Goal: Task Accomplishment & Management: Manage account settings

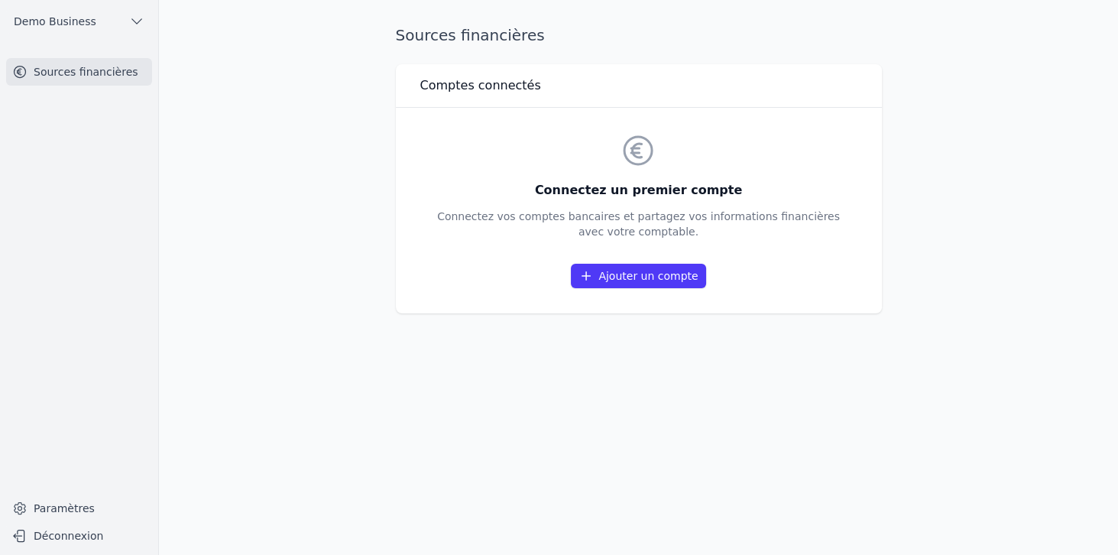
click at [634, 279] on link "Ajouter un compte" at bounding box center [638, 276] width 134 height 24
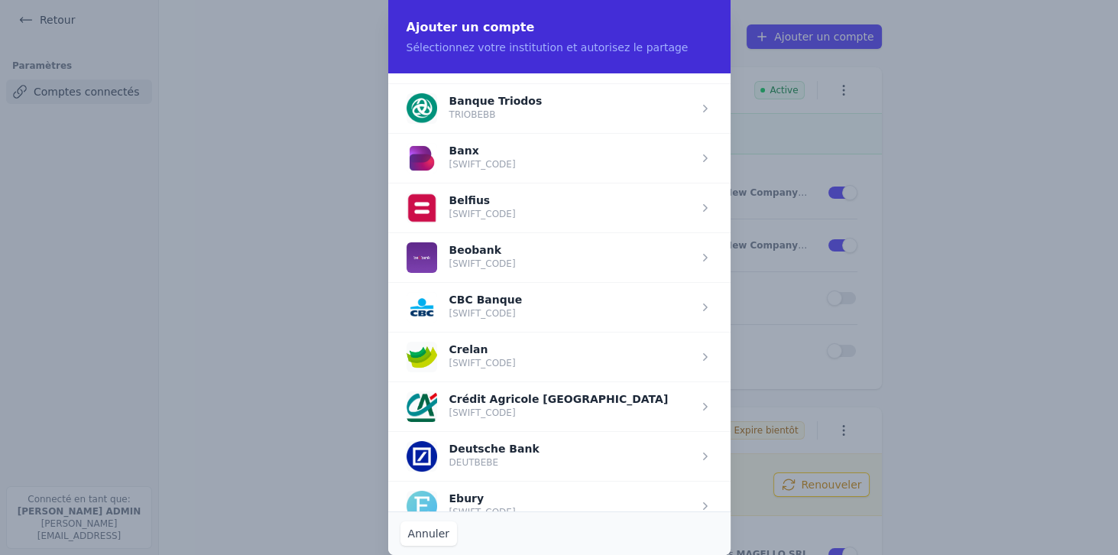
scroll to position [486, 0]
click at [471, 201] on span "button" at bounding box center [559, 208] width 342 height 50
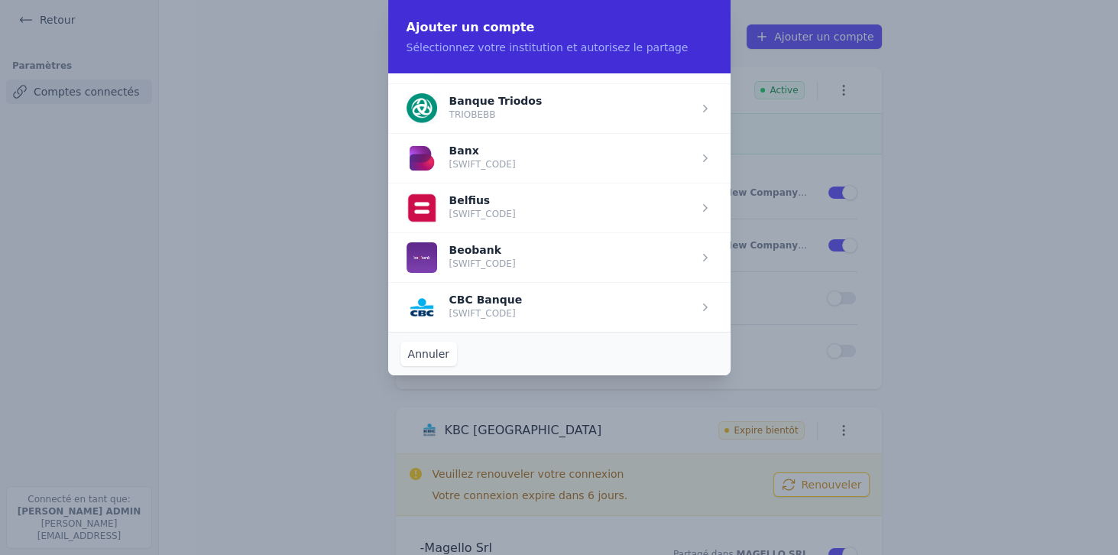
scroll to position [0, 0]
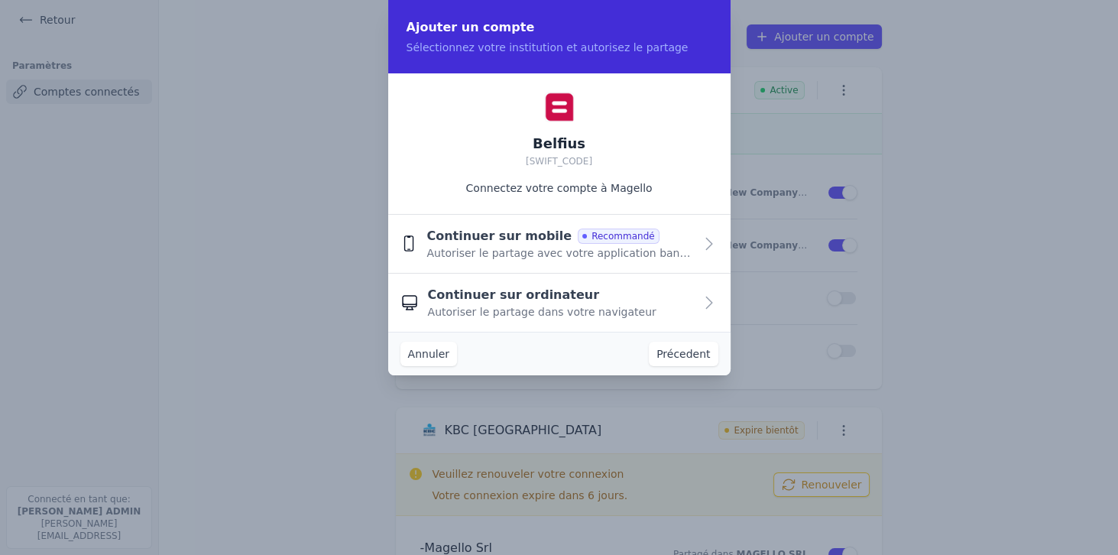
click at [475, 258] on span "Autoriser le partage avec votre application bancaire" at bounding box center [559, 252] width 267 height 15
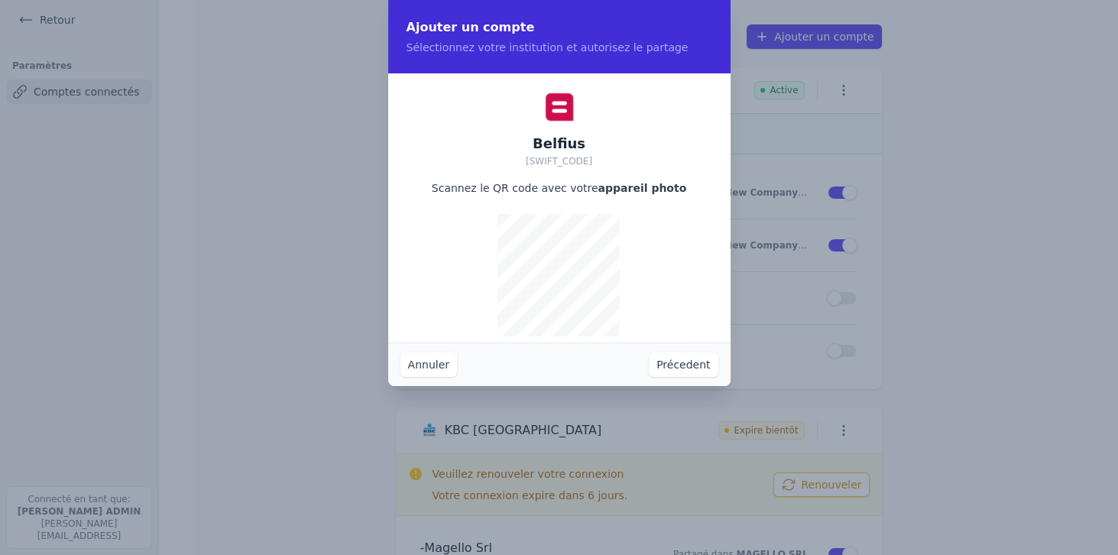
click at [701, 363] on button "Précedent" at bounding box center [683, 364] width 69 height 24
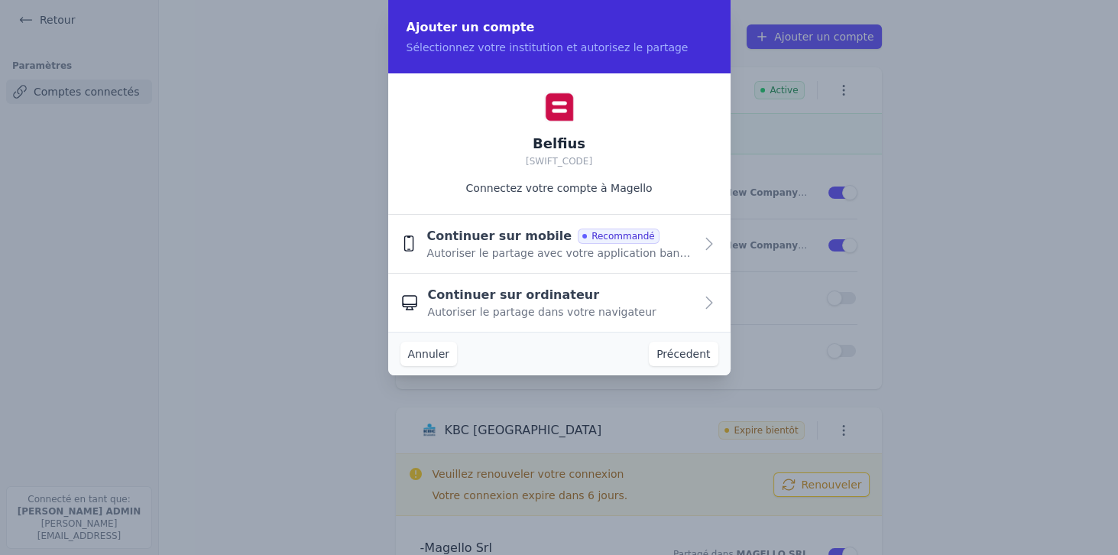
click at [480, 250] on span "Autoriser le partage avec votre application bancaire" at bounding box center [559, 252] width 267 height 15
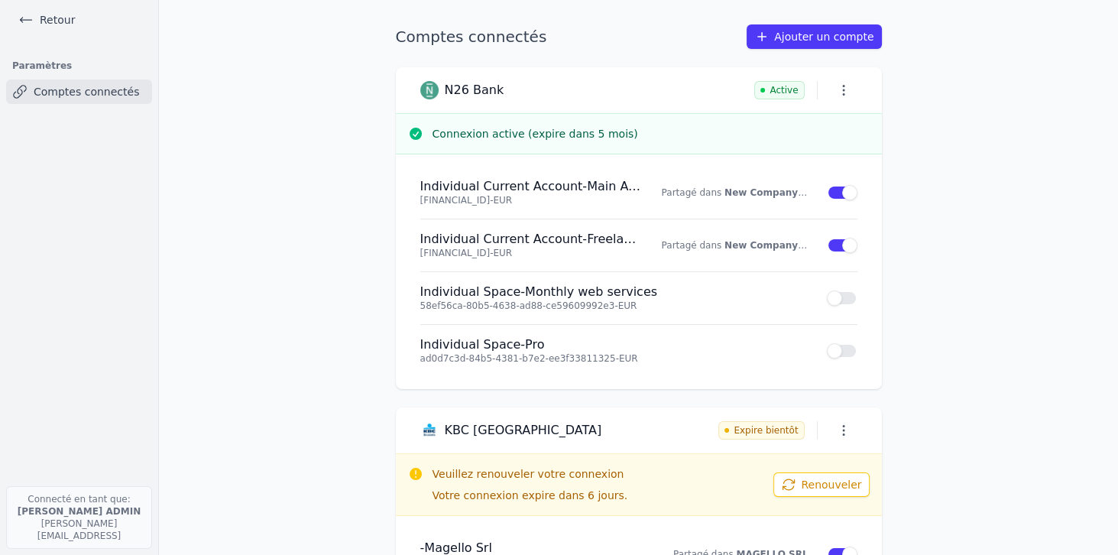
click at [34, 20] on link "Retour" at bounding box center [46, 19] width 69 height 21
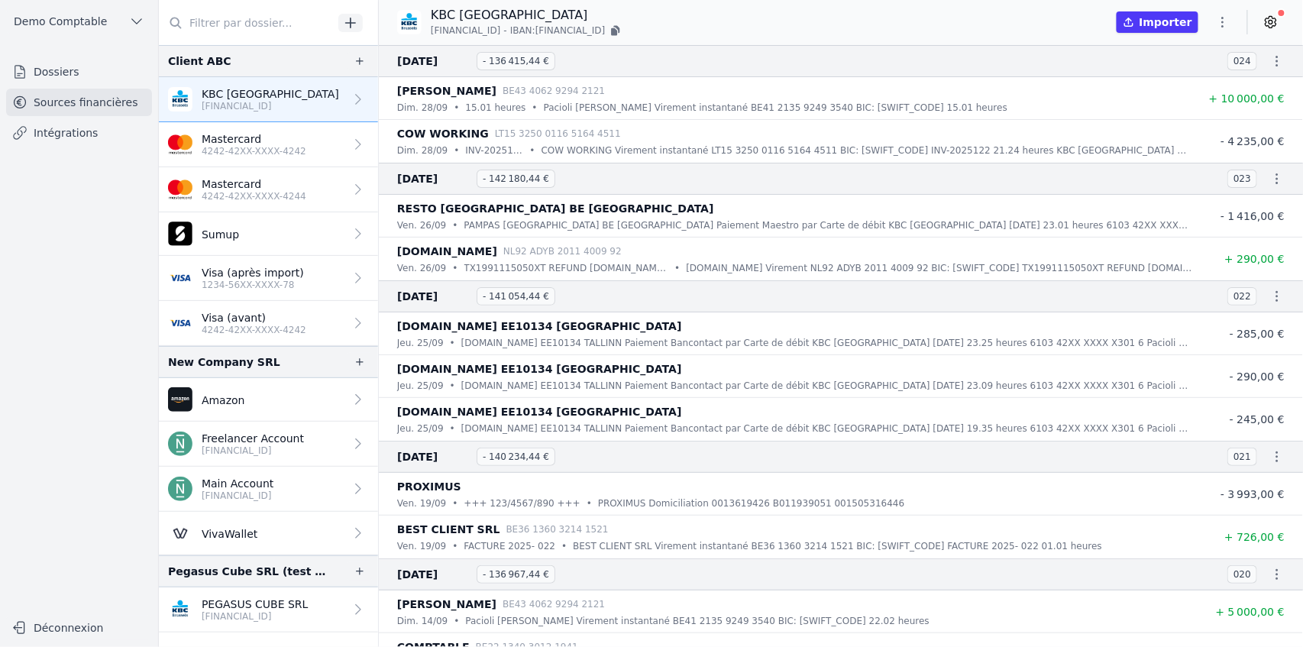
click at [71, 76] on link "Dossiers" at bounding box center [79, 72] width 146 height 28
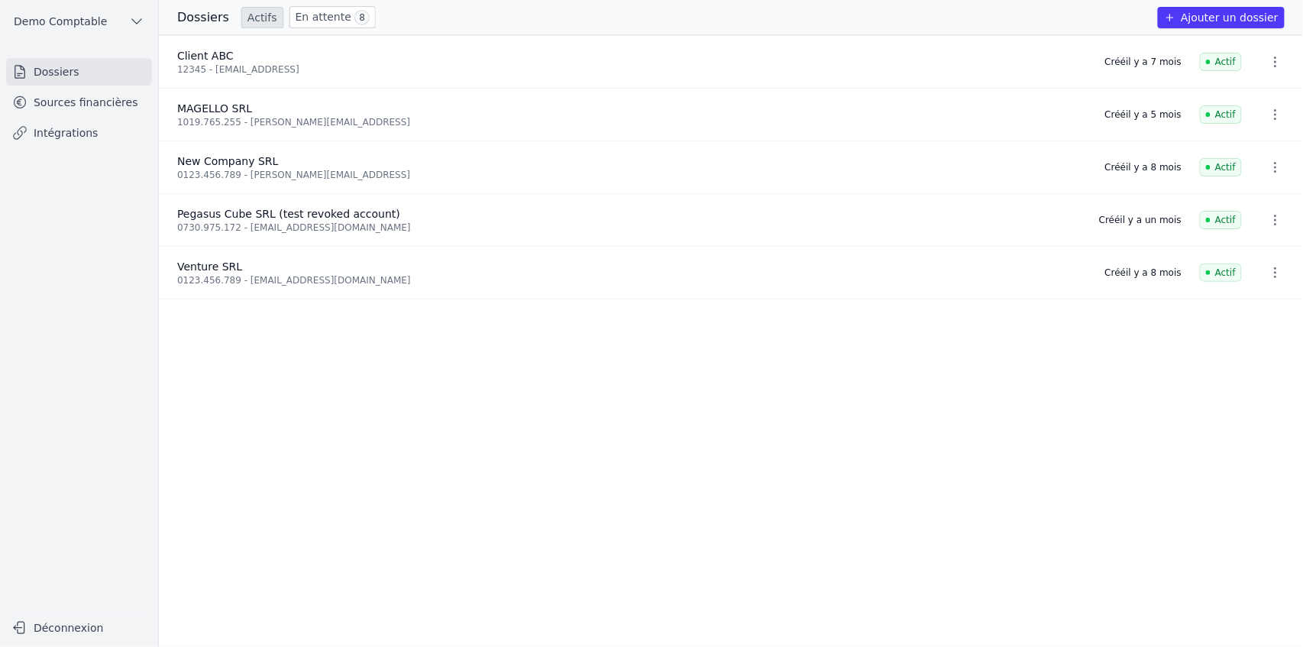
click at [1239, 21] on button "Ajouter un dossier" at bounding box center [1221, 17] width 127 height 21
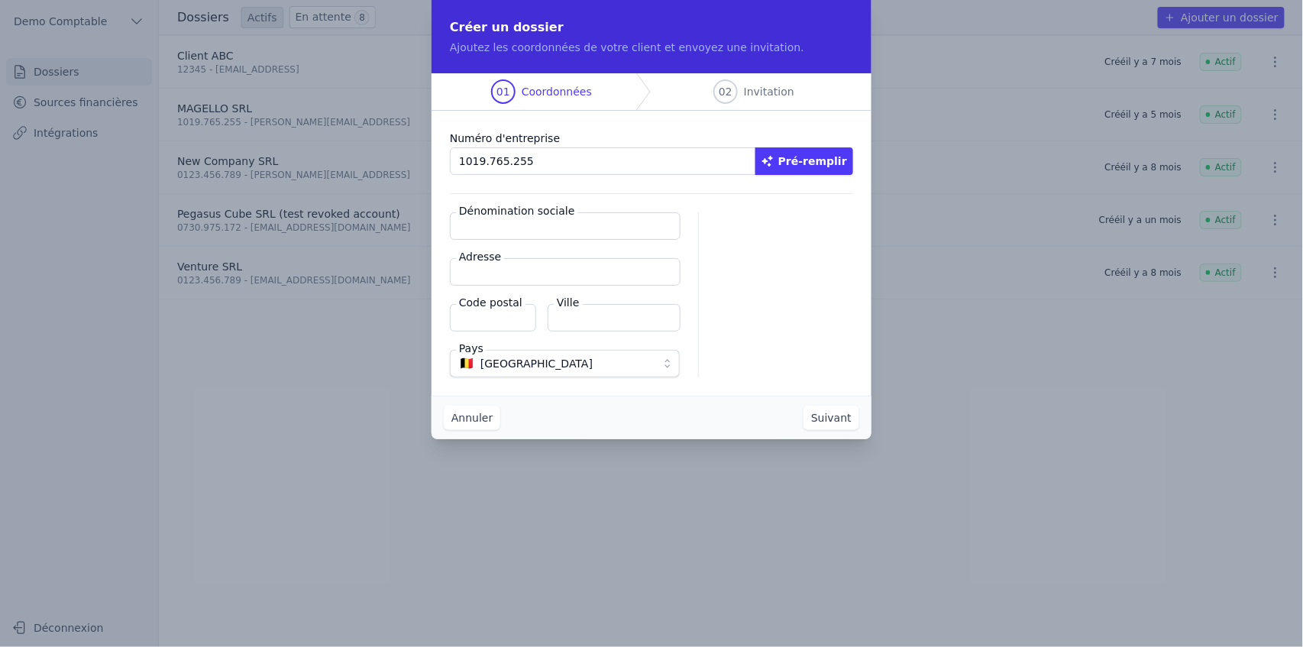
type input "1019.765.255"
click at [756, 147] on button "Pré-remplir" at bounding box center [805, 161] width 98 height 28
type input "MAGELLO SRL"
type input "[GEOGRAPHIC_DATA] 30/16"
type input "1050"
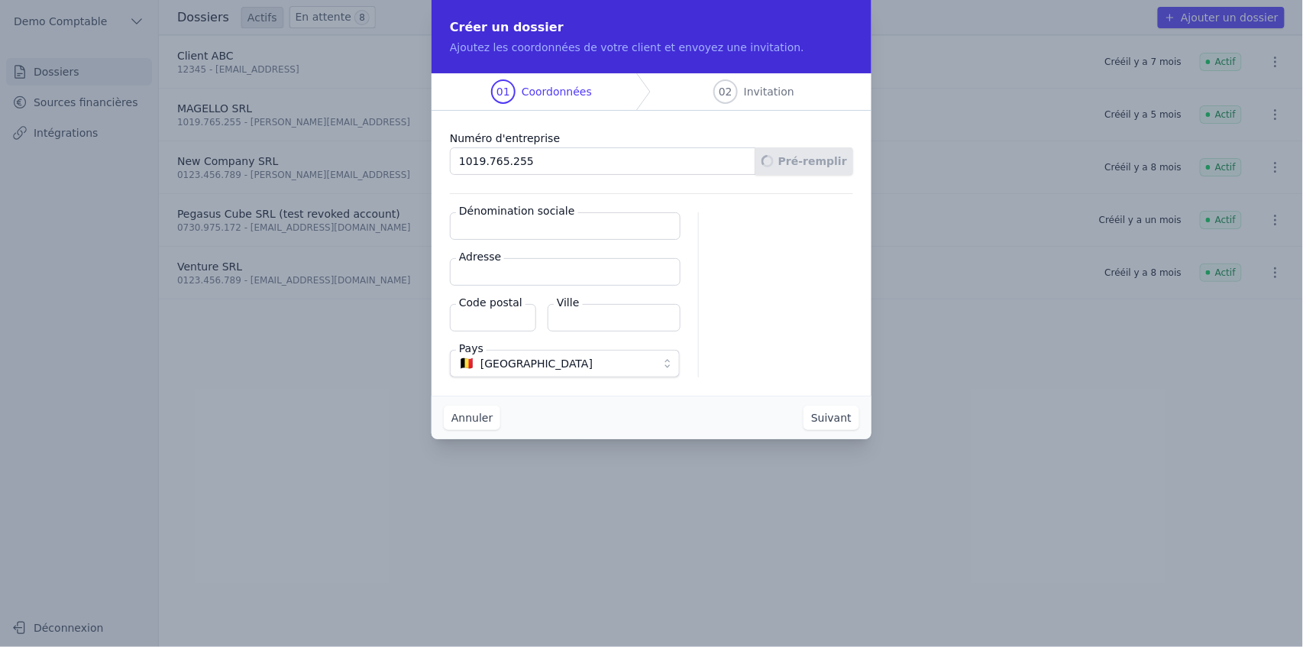
type input "Ixelles"
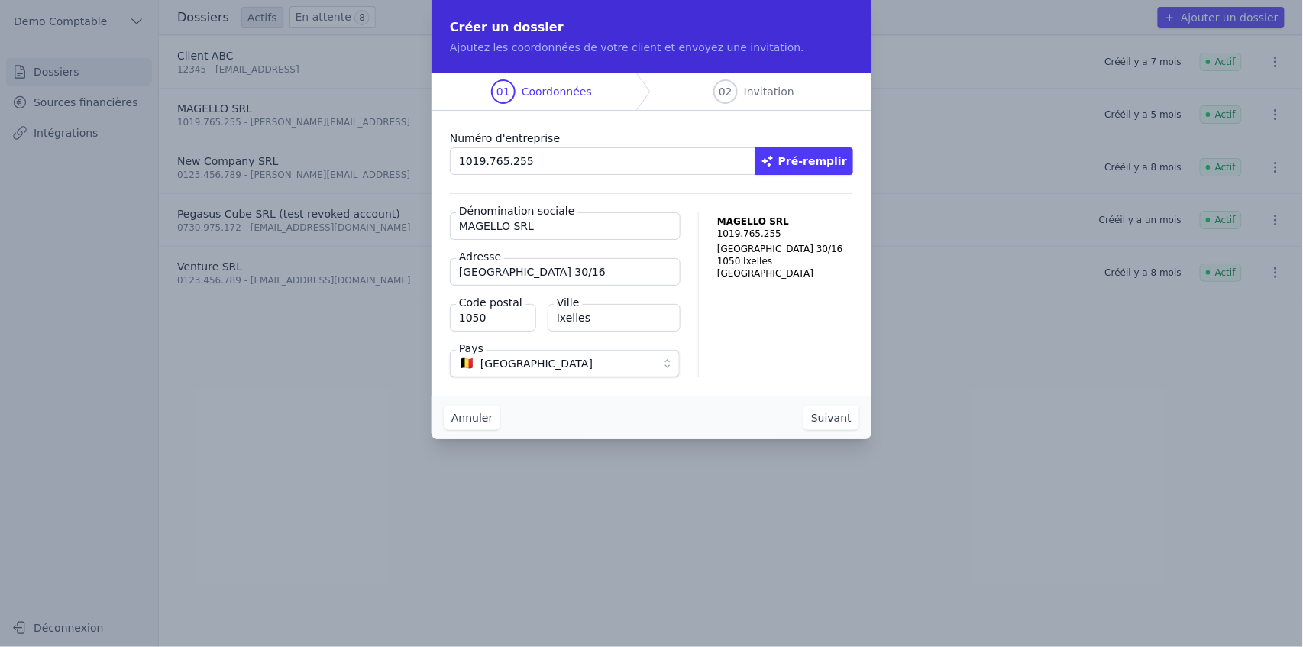
click at [818, 420] on button "Suivant" at bounding box center [832, 418] width 56 height 24
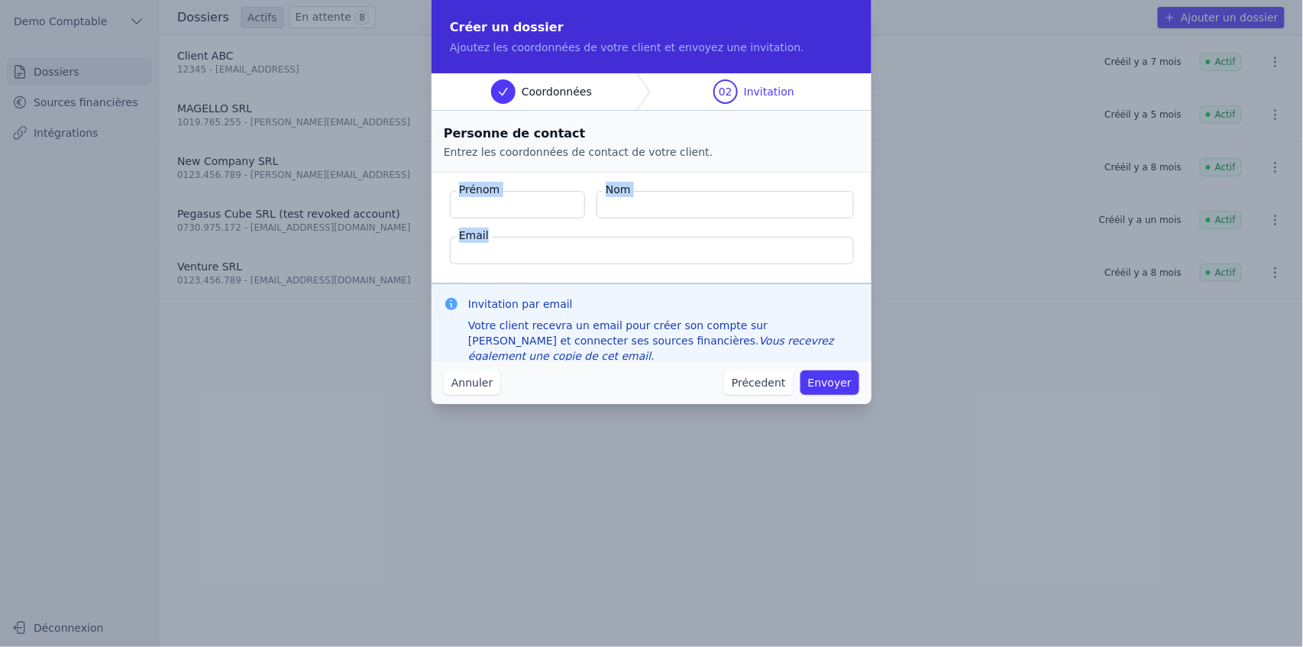
drag, startPoint x: 457, startPoint y: 189, endPoint x: 552, endPoint y: 252, distance: 114.0
click at [552, 252] on fieldset "Prénom Nom Email" at bounding box center [652, 228] width 440 height 111
drag, startPoint x: 465, startPoint y: 301, endPoint x: 575, endPoint y: 304, distance: 110.8
click at [575, 304] on div "Invitation par email Votre client recevra un email pour créer son compte sur [P…" at bounding box center [652, 329] width 416 height 67
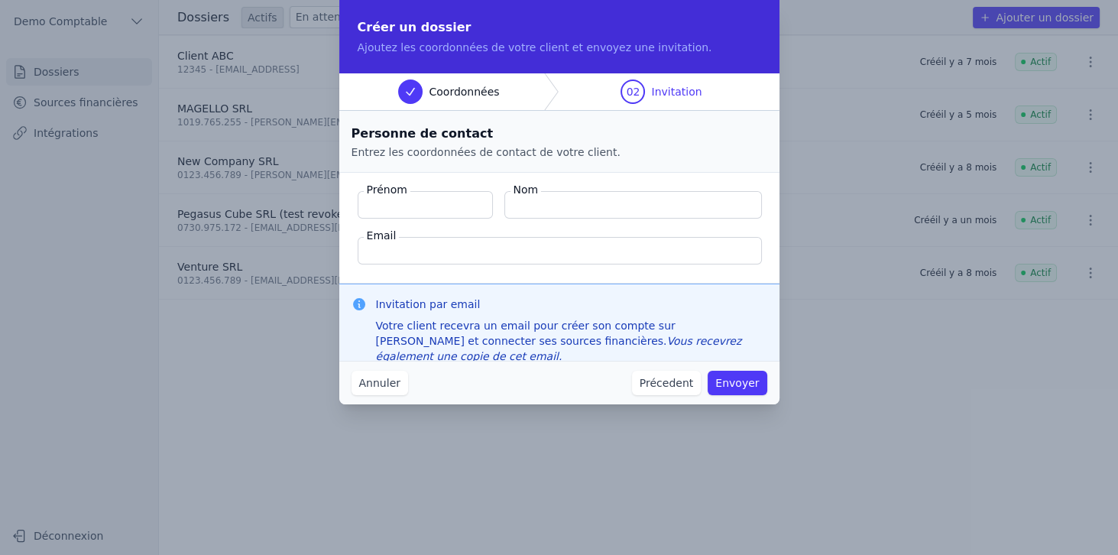
click at [364, 395] on div "Annuler Précedent Envoyer" at bounding box center [559, 383] width 440 height 44
click at [368, 390] on button "Annuler" at bounding box center [379, 383] width 57 height 24
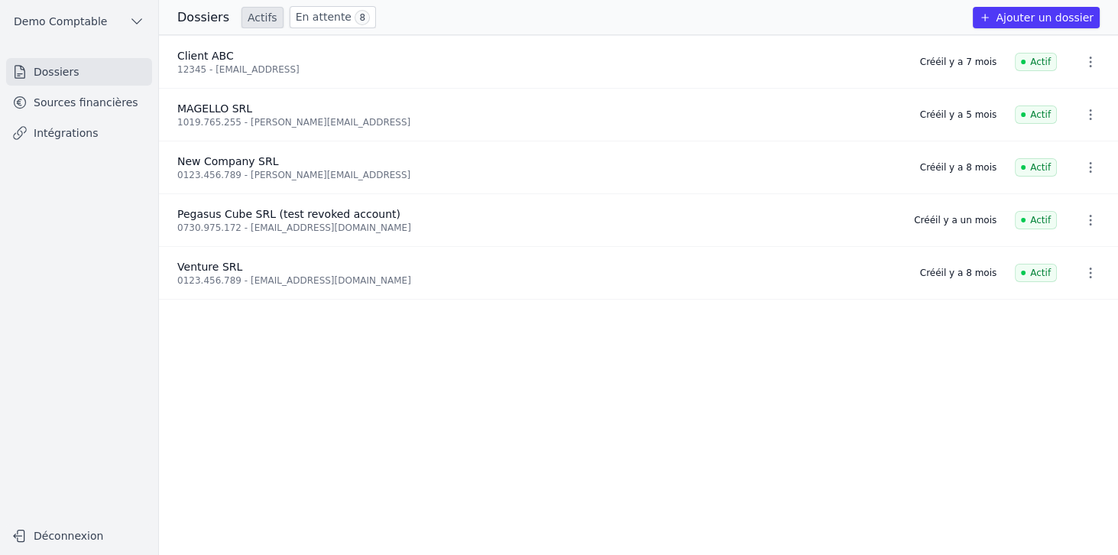
click at [67, 105] on link "Sources financières" at bounding box center [79, 103] width 146 height 28
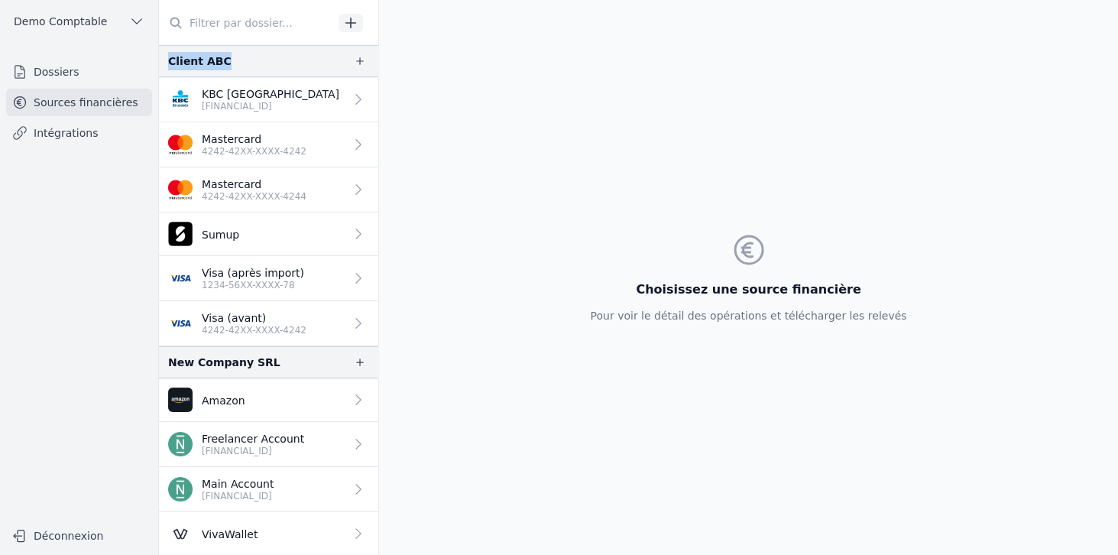
drag, startPoint x: 163, startPoint y: 57, endPoint x: 231, endPoint y: 61, distance: 67.4
click at [231, 61] on div "Client ABC" at bounding box center [268, 61] width 219 height 32
click at [238, 108] on p "[FINANCIAL_ID]" at bounding box center [271, 106] width 138 height 12
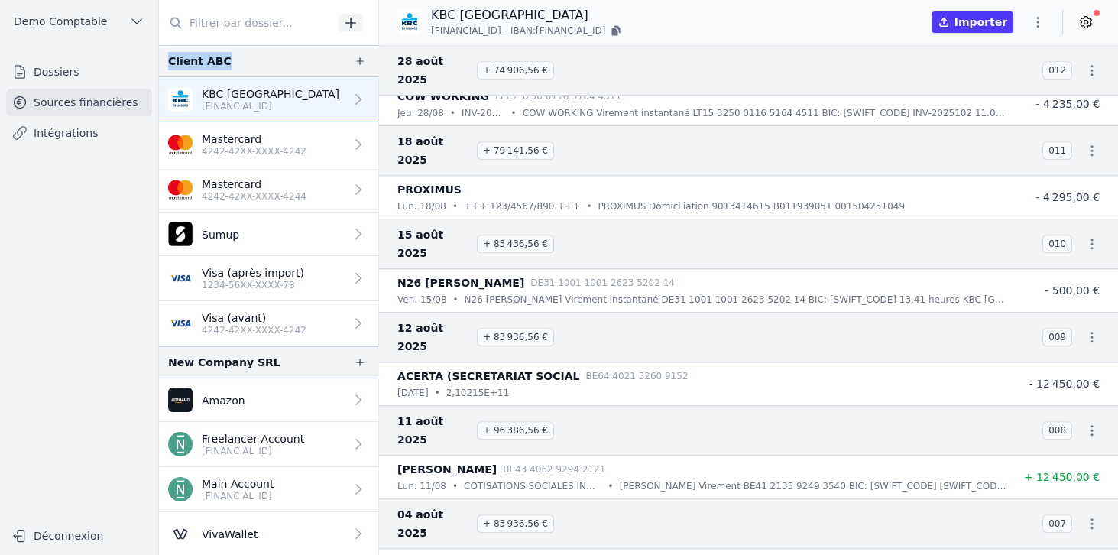
scroll to position [1315, 0]
click at [1090, 21] on icon at bounding box center [1085, 22] width 11 height 11
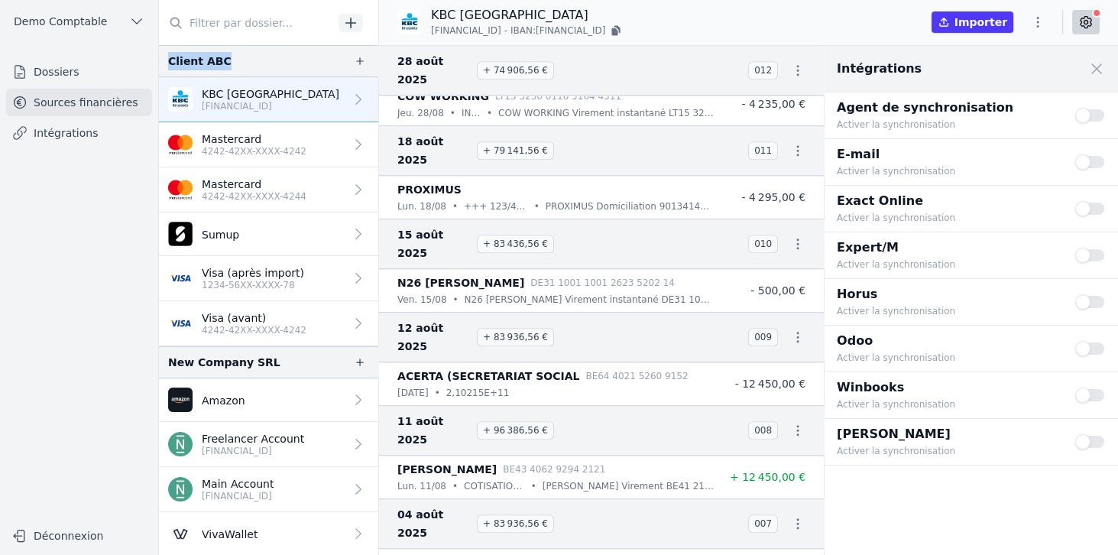
click at [1094, 345] on button "Use setting" at bounding box center [1090, 348] width 31 height 15
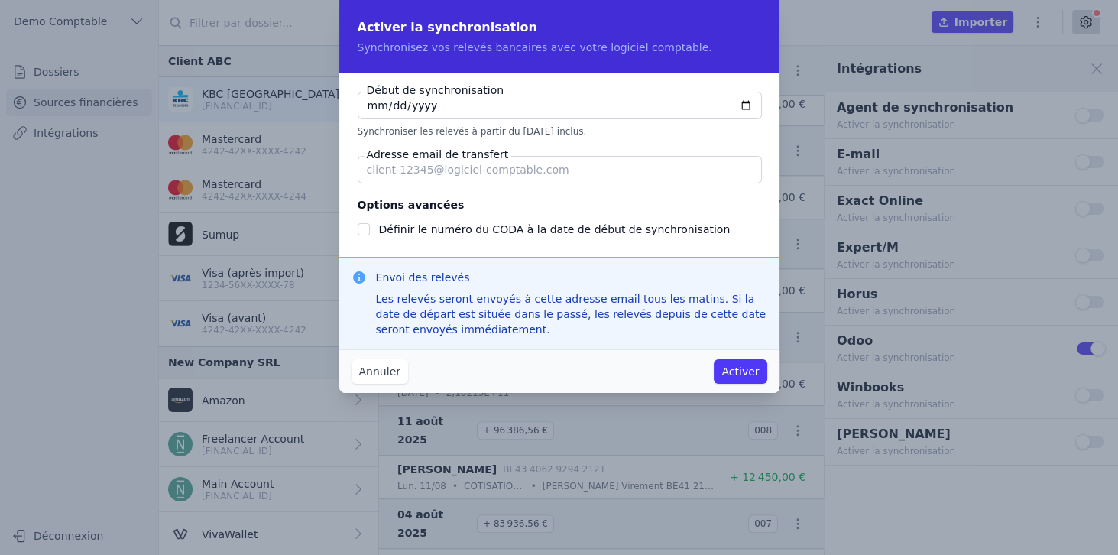
click at [746, 107] on input "[DATE]" at bounding box center [560, 106] width 404 height 28
type input "[DATE]"
checkbox input "false"
type input "[DATE]"
click at [418, 177] on input "Adresse email de transfert" at bounding box center [560, 170] width 404 height 28
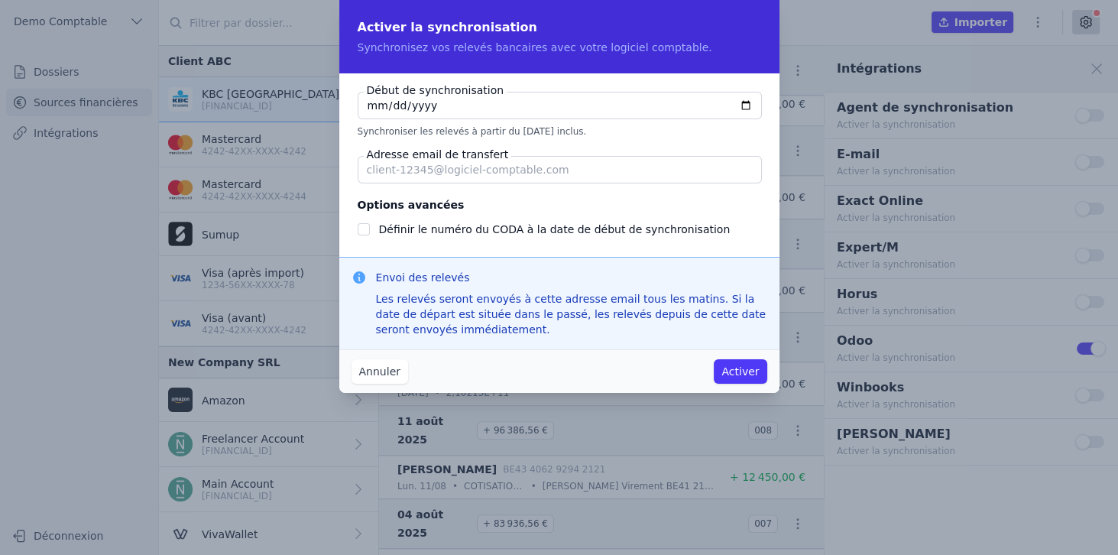
drag, startPoint x: 361, startPoint y: 158, endPoint x: 445, endPoint y: 148, distance: 83.9
click at [445, 156] on div "Adresse email de transfert" at bounding box center [559, 170] width 403 height 28
click at [446, 154] on label "Adresse email de transfert" at bounding box center [438, 154] width 148 height 15
click at [446, 156] on input "Adresse email de transfert" at bounding box center [560, 170] width 404 height 28
click at [637, 217] on fieldset "Options avancées Définir le numéro du CODA à la date de début de synchronisation" at bounding box center [559, 217] width 403 height 43
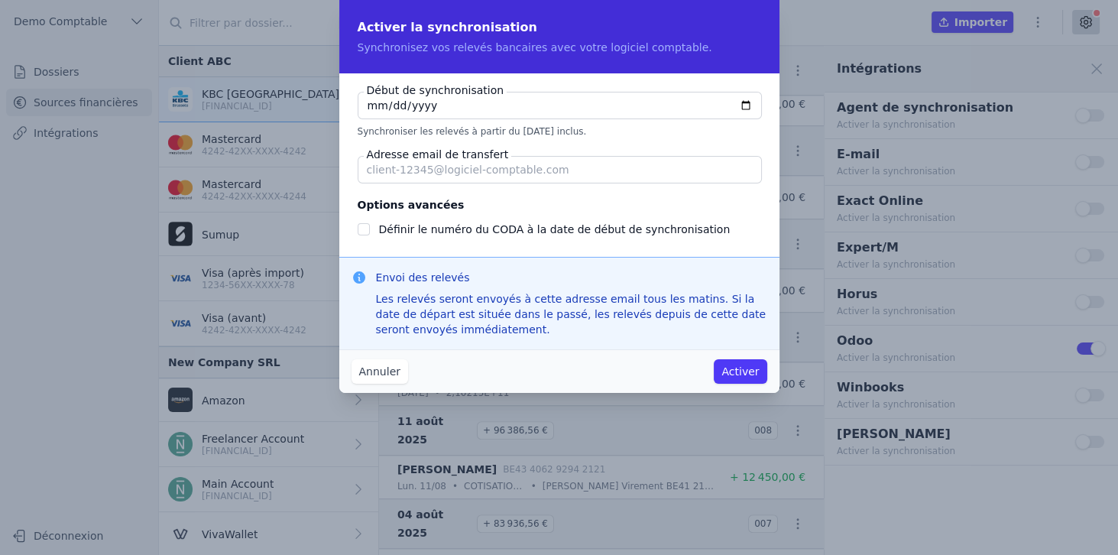
click at [380, 372] on button "Annuler" at bounding box center [379, 371] width 57 height 24
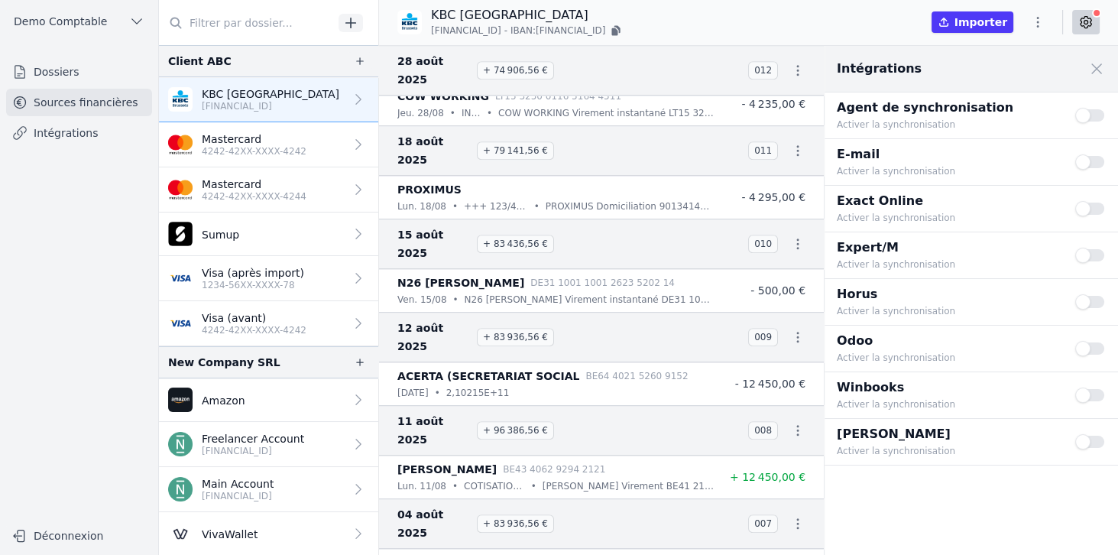
click at [260, 145] on p "4242-42XX-XXXX-4242" at bounding box center [254, 151] width 105 height 12
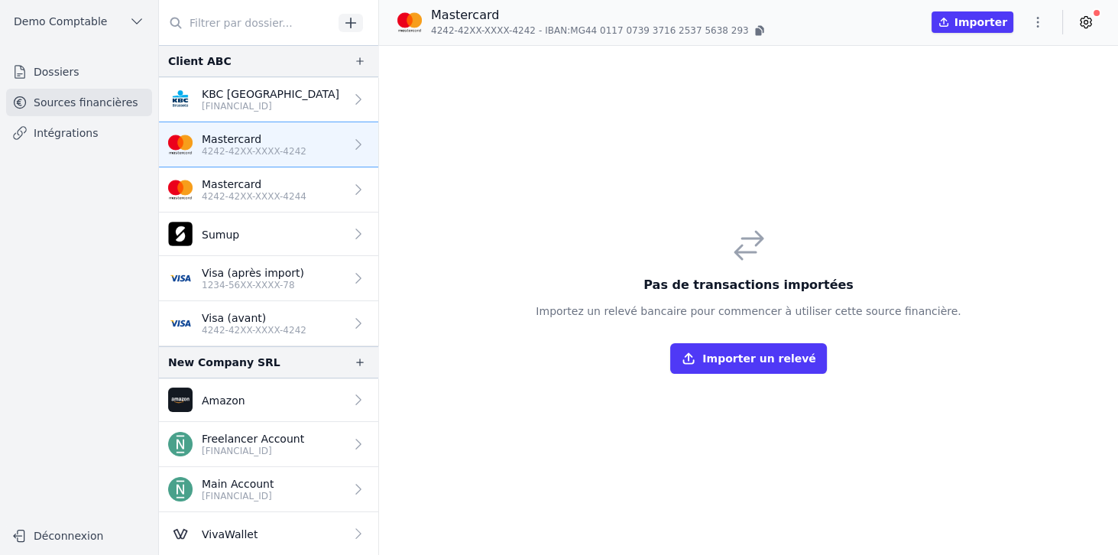
click at [283, 319] on p "Visa (avant)" at bounding box center [254, 317] width 105 height 15
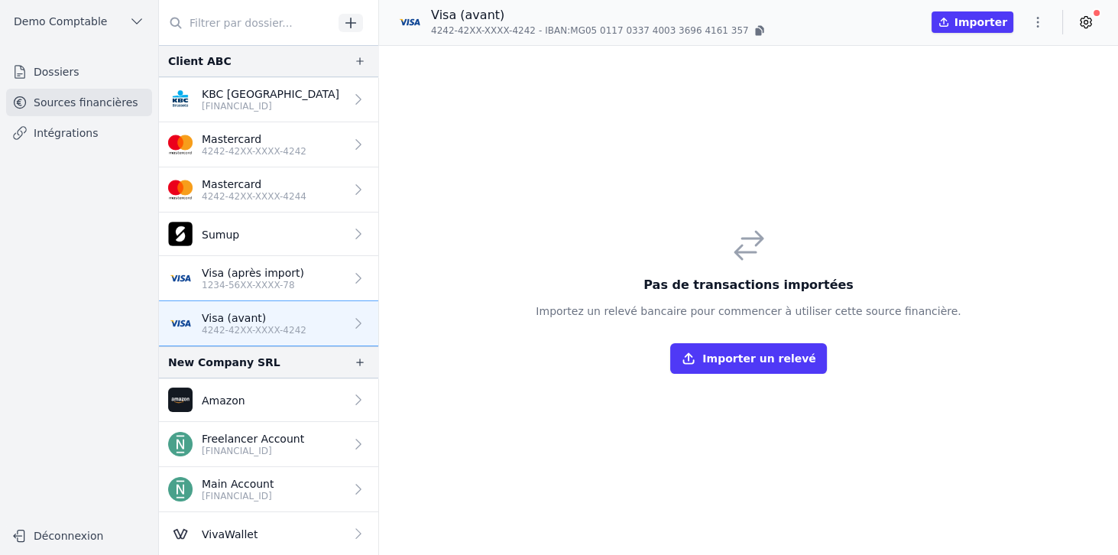
click at [756, 362] on button "Importer un relevé" at bounding box center [748, 358] width 156 height 31
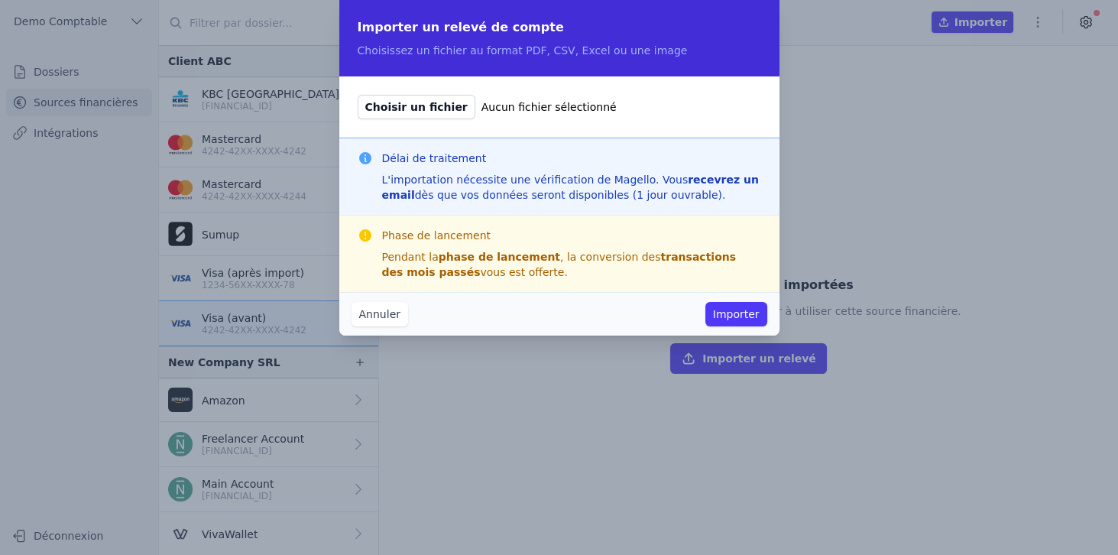
click at [392, 105] on span "Choisir un fichier" at bounding box center [417, 107] width 118 height 24
click at [358, 95] on input "Choisir un fichier Aucun fichier sélectionné" at bounding box center [357, 94] width 1 height 1
click at [388, 308] on button "Annuler" at bounding box center [379, 314] width 57 height 24
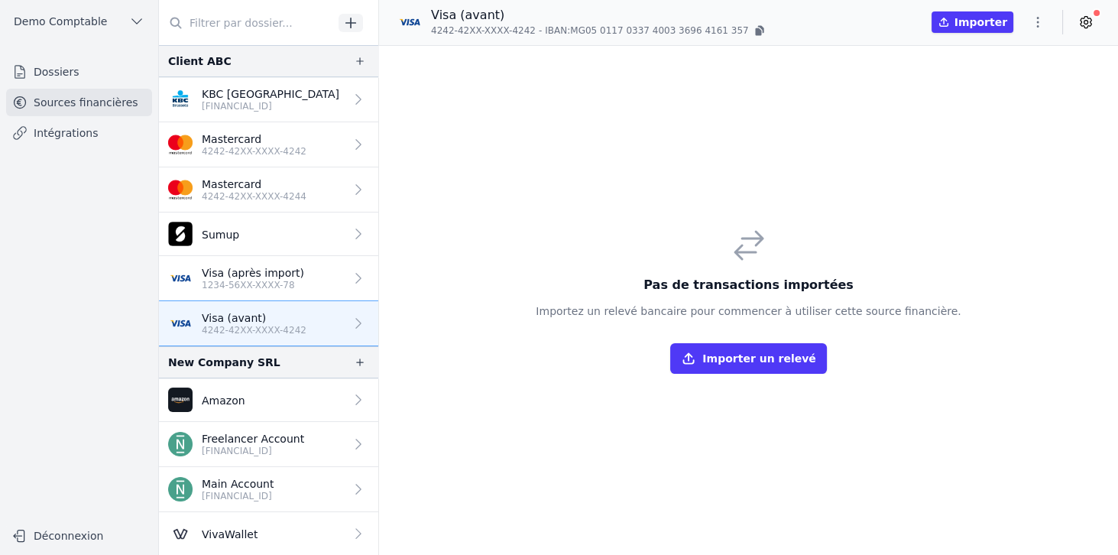
click at [280, 290] on link "Visa (après import) 1234-56XX-XXXX-78" at bounding box center [268, 278] width 219 height 45
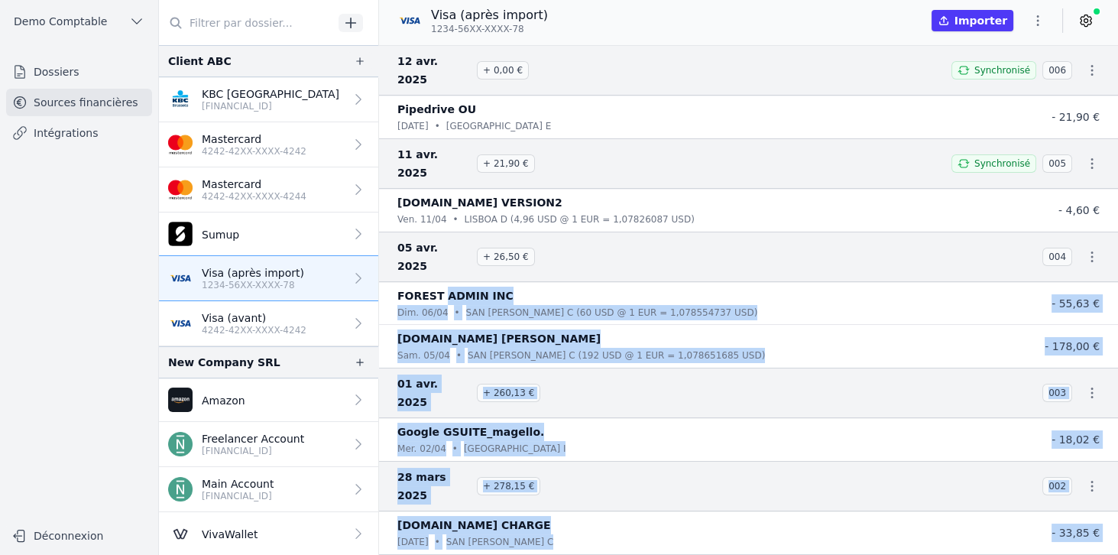
drag, startPoint x: 439, startPoint y: 245, endPoint x: 549, endPoint y: 536, distance: 310.2
click at [549, 537] on nav "[DATE] + 0,00 € Synchronisé 006 Pipedrive OU [DATE] • [GEOGRAPHIC_DATA] E - 21,…" at bounding box center [748, 300] width 739 height 510
click at [561, 305] on p "SAN [PERSON_NAME] C (60 USD @ 1 EUR = 1,078554737 USD)" at bounding box center [612, 312] width 292 height 15
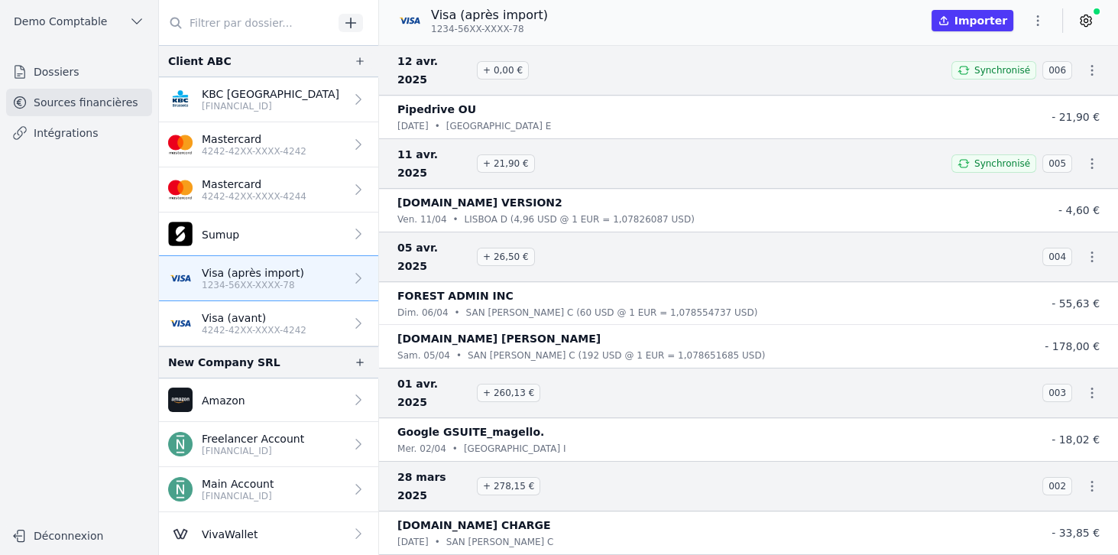
click at [1084, 24] on icon at bounding box center [1085, 20] width 15 height 15
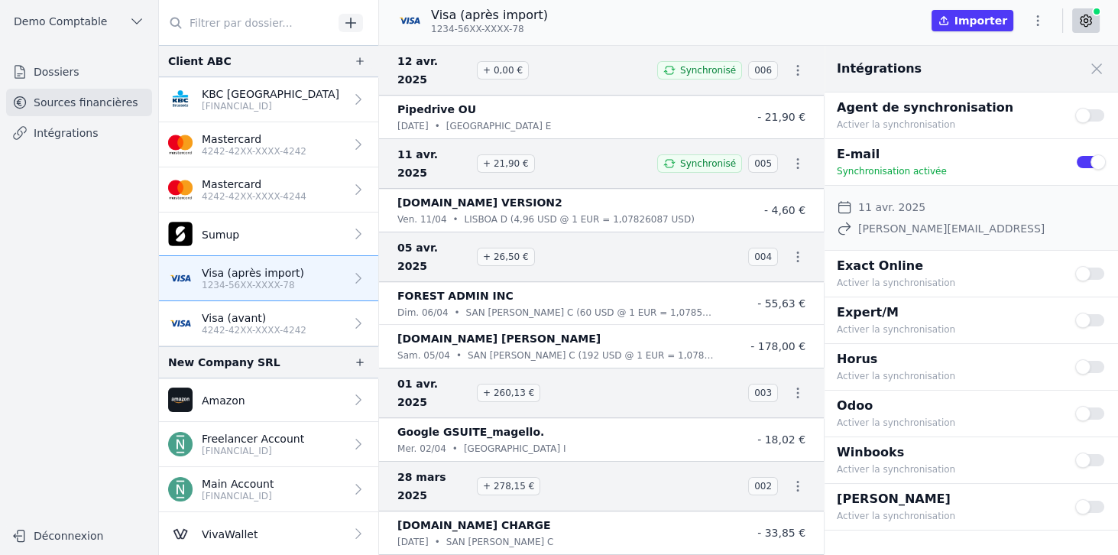
click at [1093, 411] on button "Use setting" at bounding box center [1090, 413] width 31 height 15
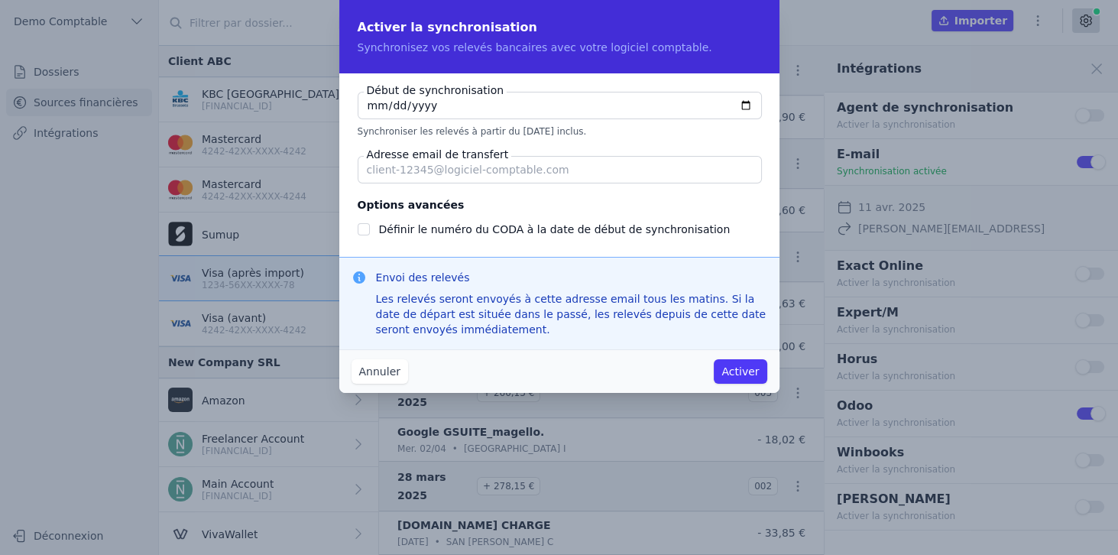
click at [380, 373] on button "Annuler" at bounding box center [379, 371] width 57 height 24
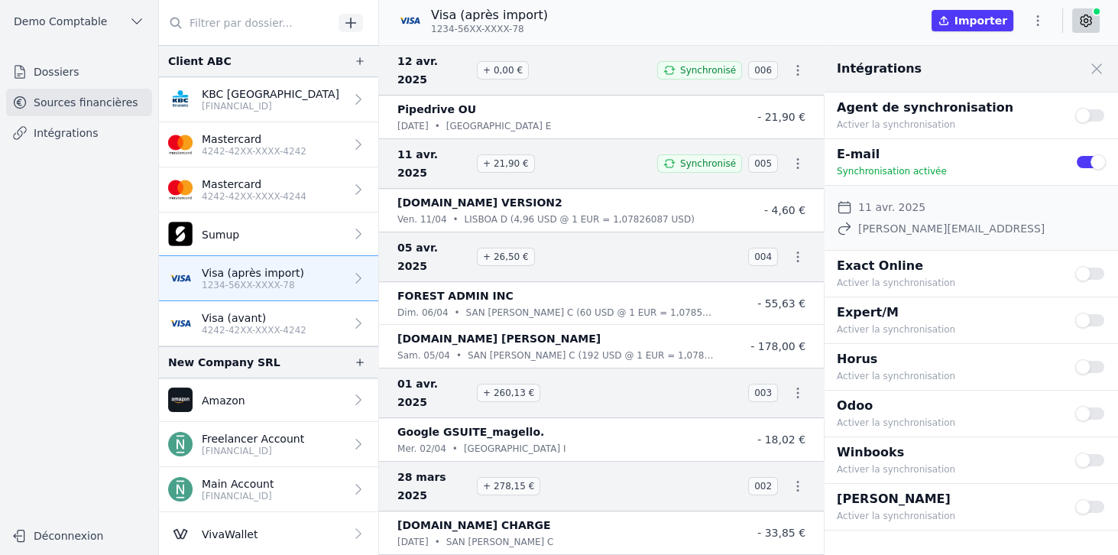
click at [63, 70] on link "Dossiers" at bounding box center [79, 72] width 146 height 28
